Goal: Transaction & Acquisition: Purchase product/service

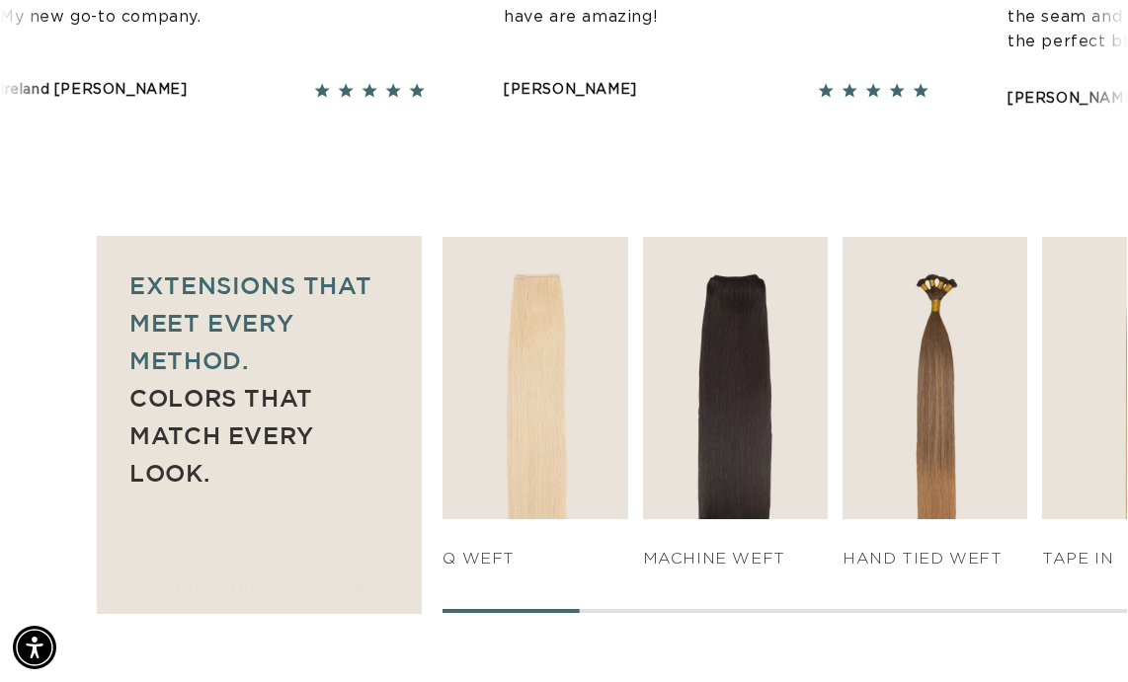
scroll to position [1181, 0]
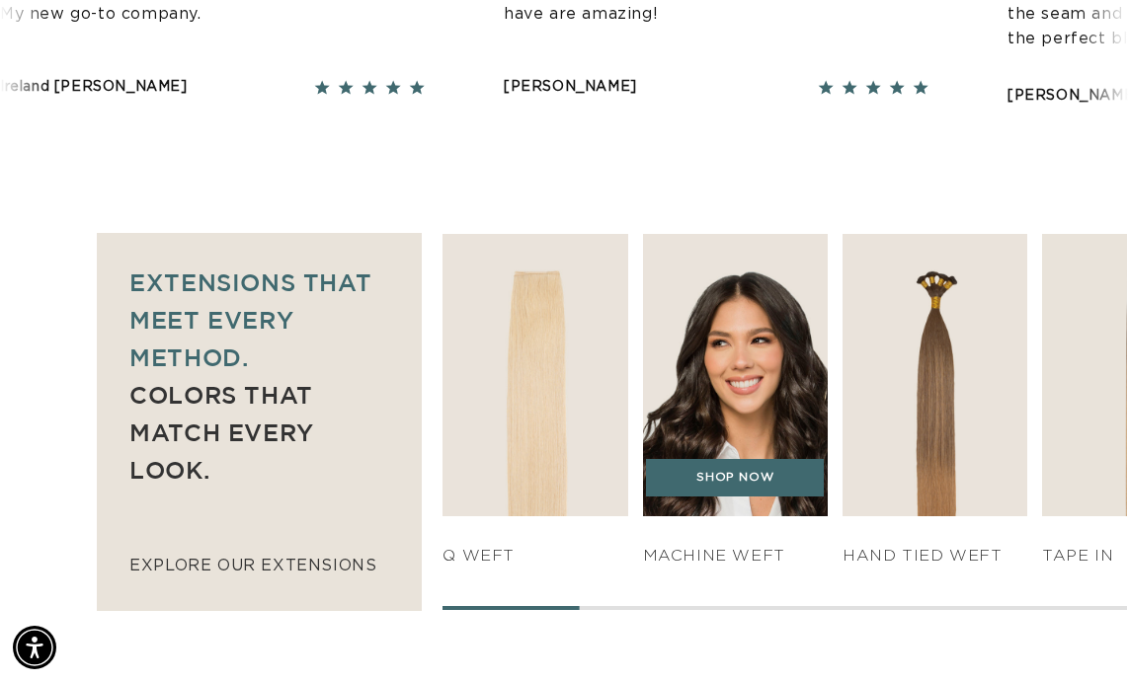
click at [722, 371] on img "2 / 7" at bounding box center [735, 375] width 195 height 296
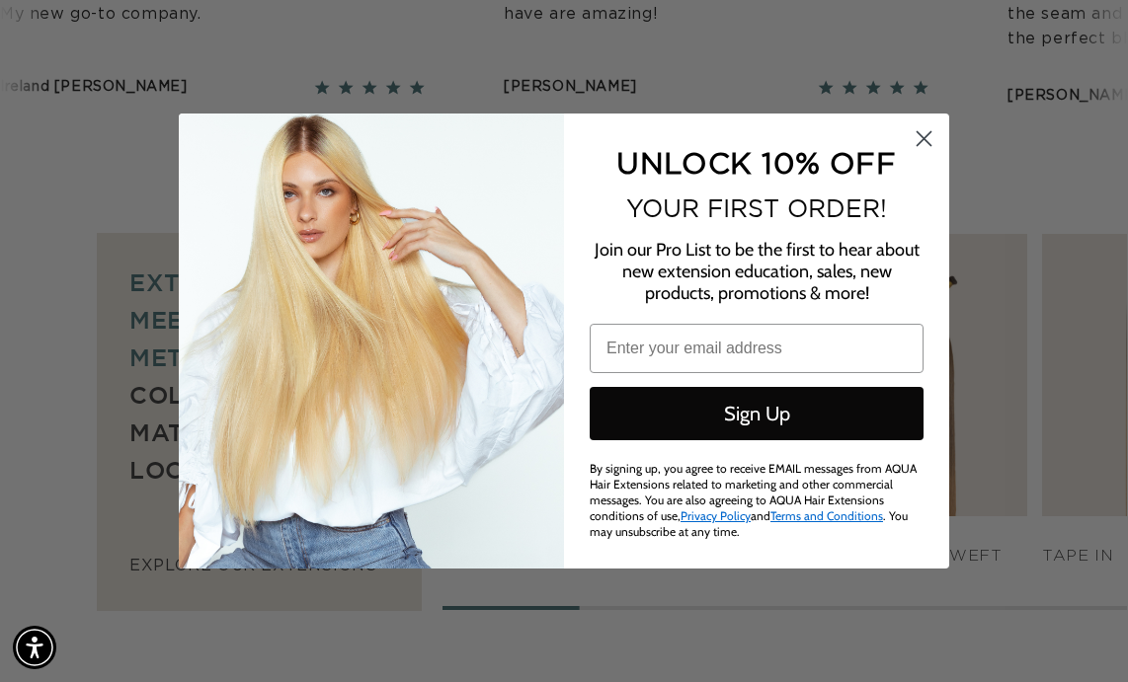
click at [921, 141] on circle "Close dialog" at bounding box center [923, 138] width 33 height 33
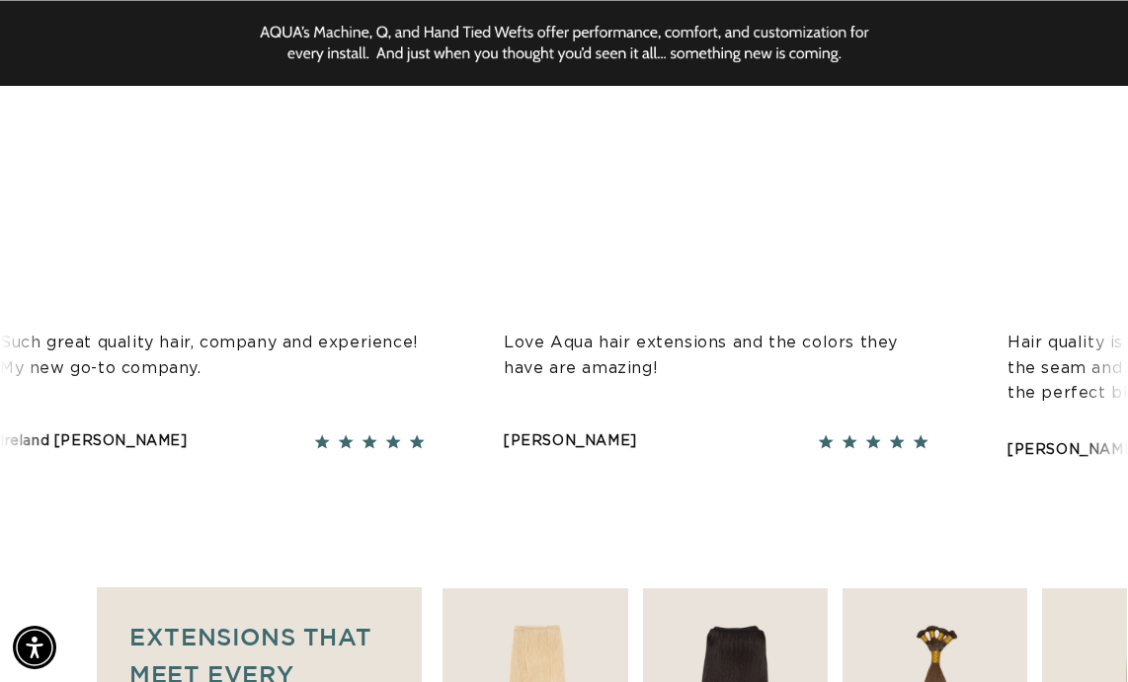
scroll to position [828, 0]
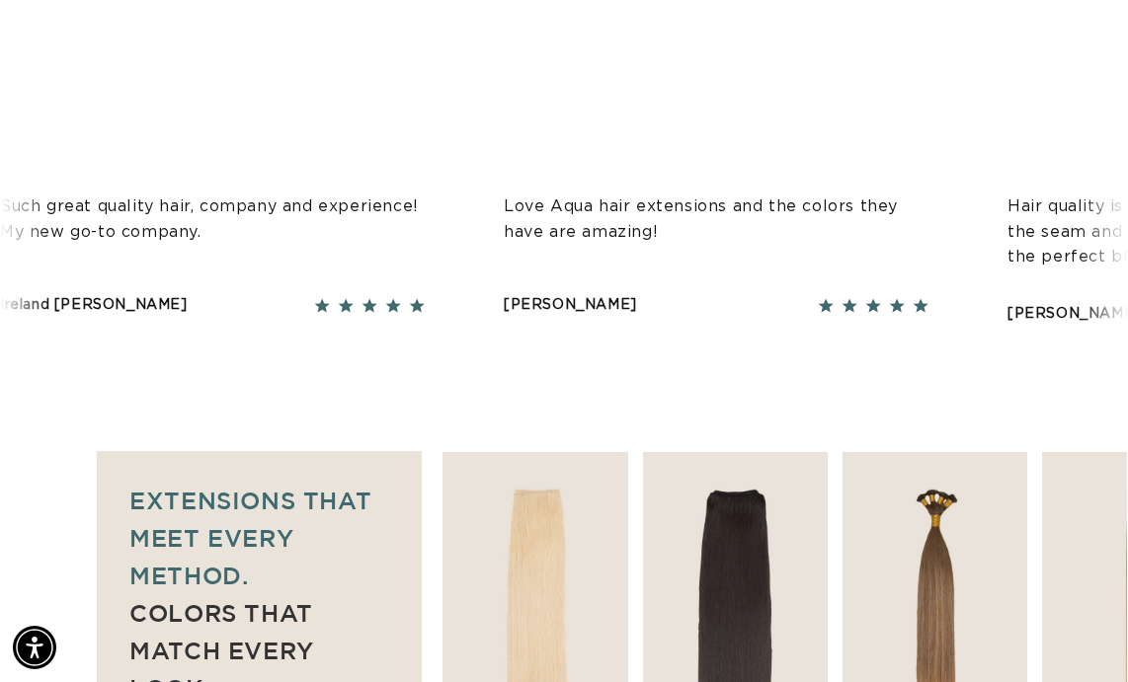
scroll to position [962, 0]
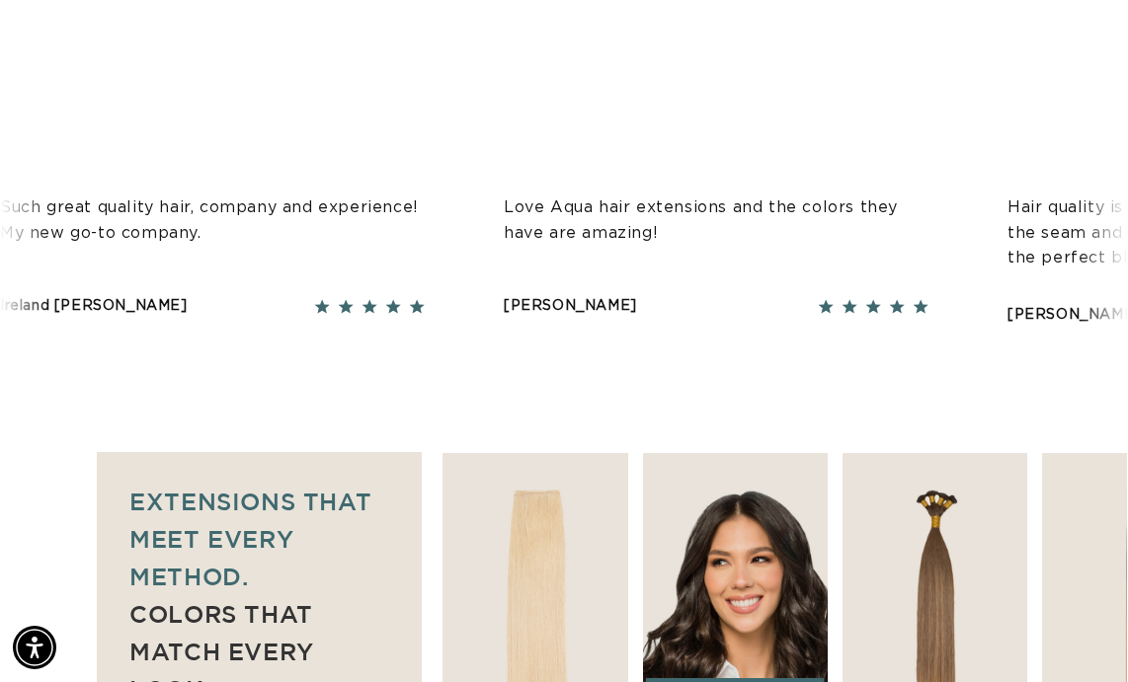
click at [751, 513] on img "2 / 7" at bounding box center [735, 594] width 195 height 296
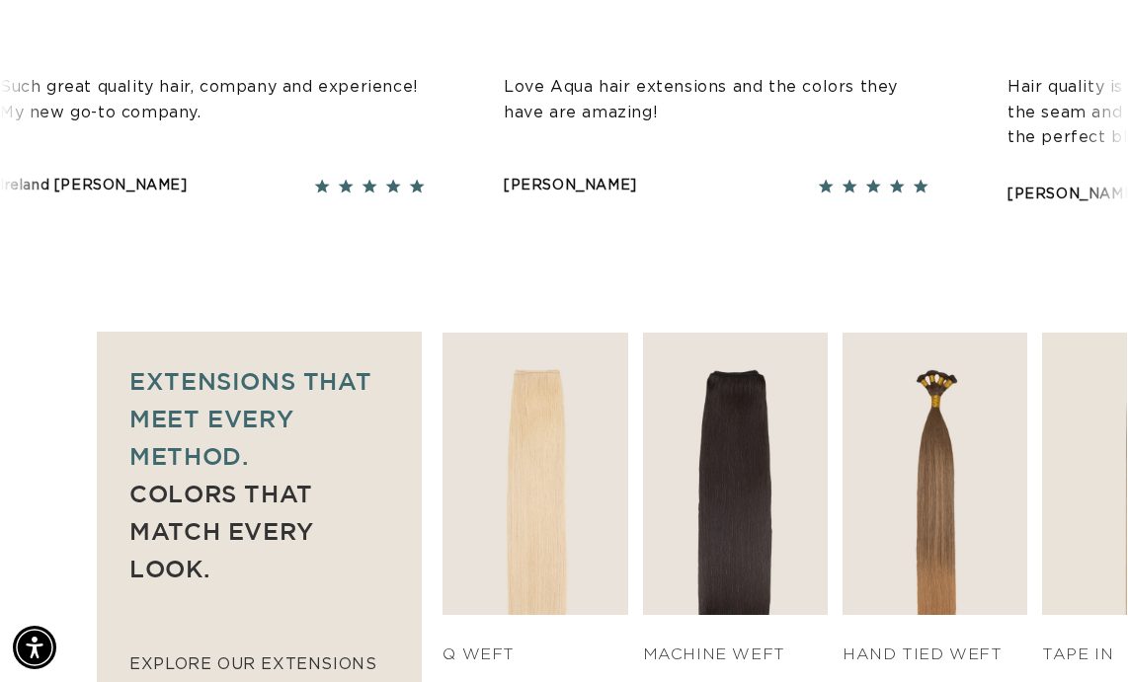
scroll to position [0, 987]
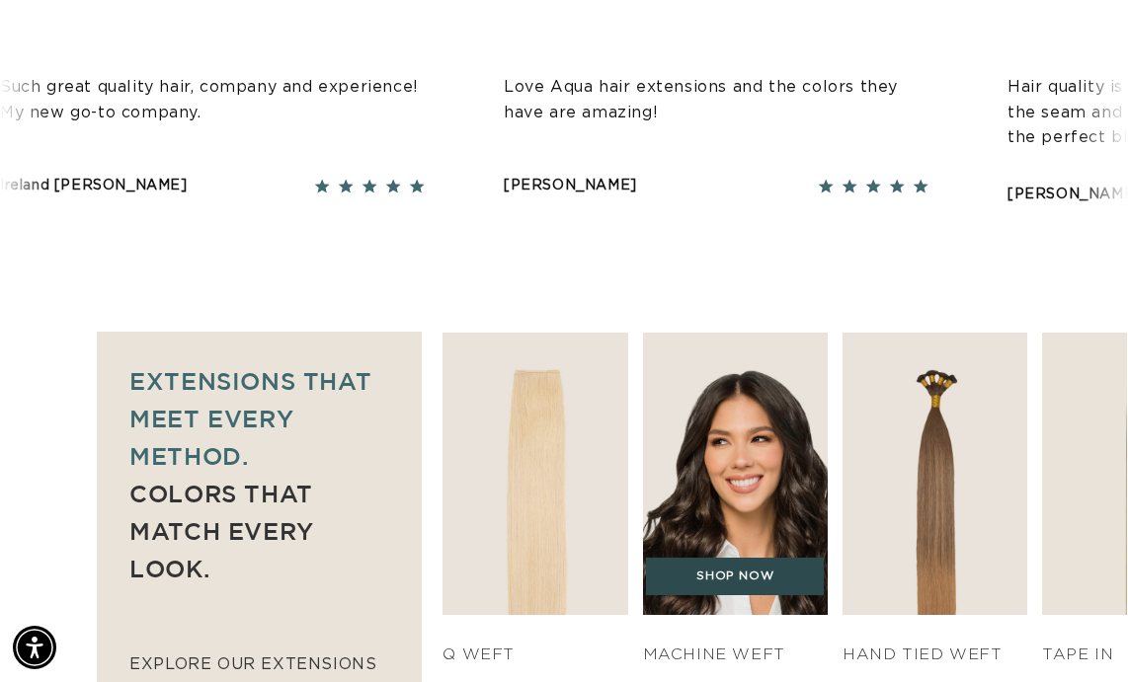
click at [741, 558] on link "SHOP NOW" at bounding box center [735, 577] width 178 height 38
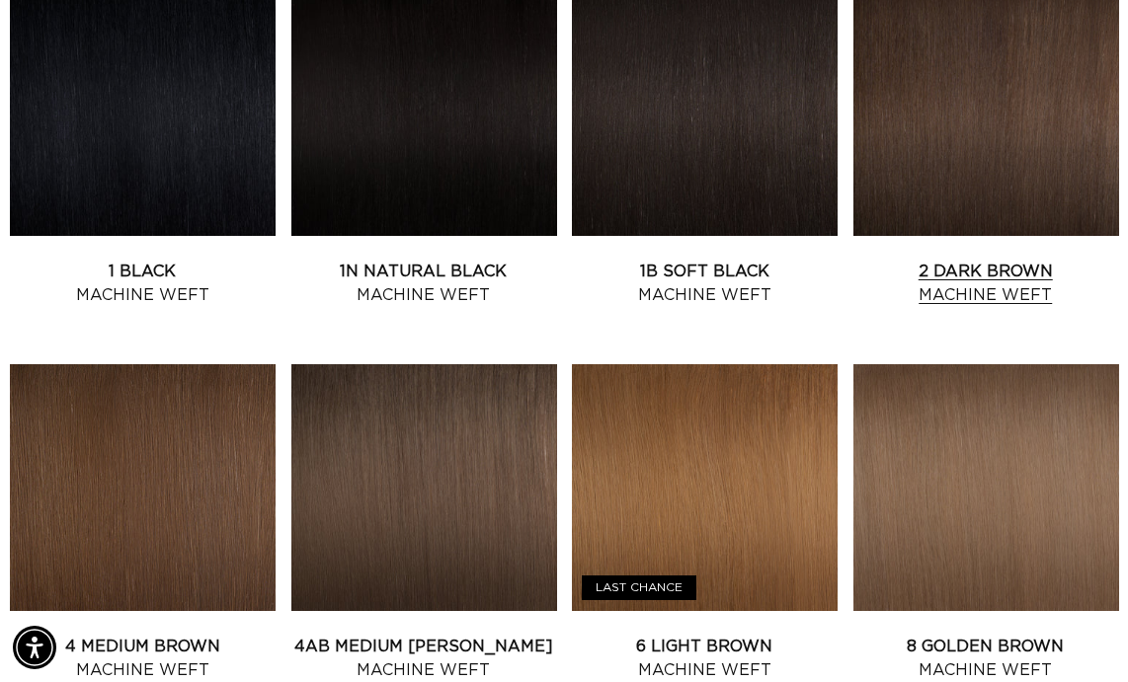
scroll to position [0, 1975]
